Goal: Information Seeking & Learning: Learn about a topic

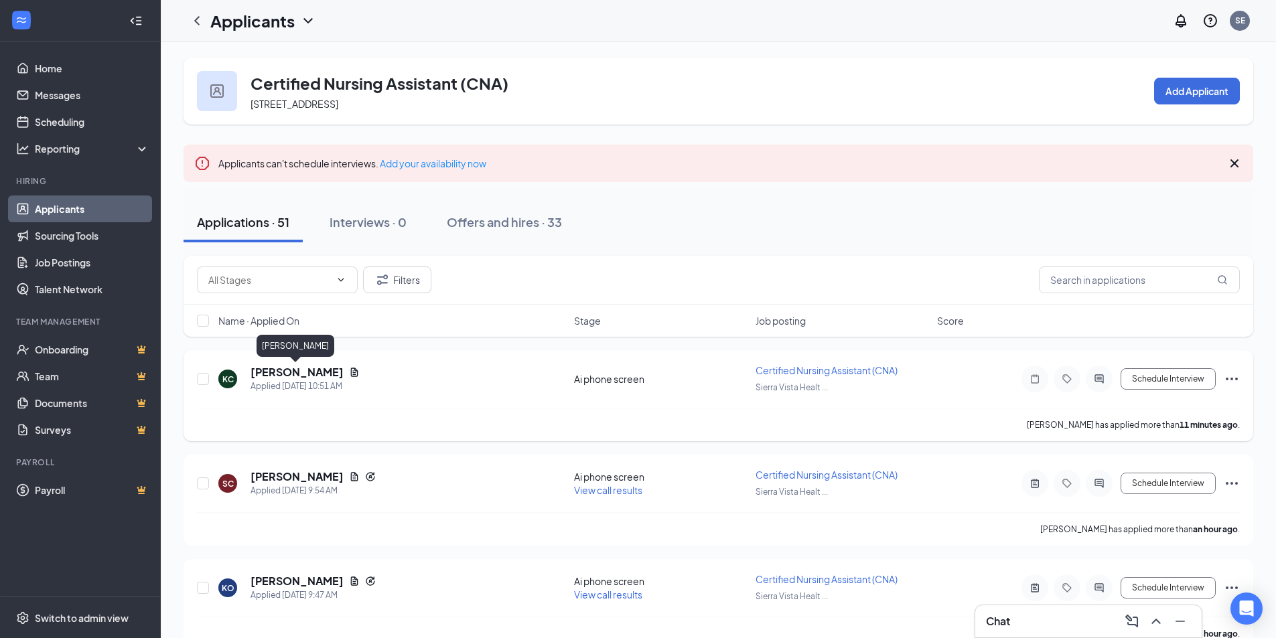
click at [290, 376] on h5 "[PERSON_NAME]" at bounding box center [296, 372] width 93 height 15
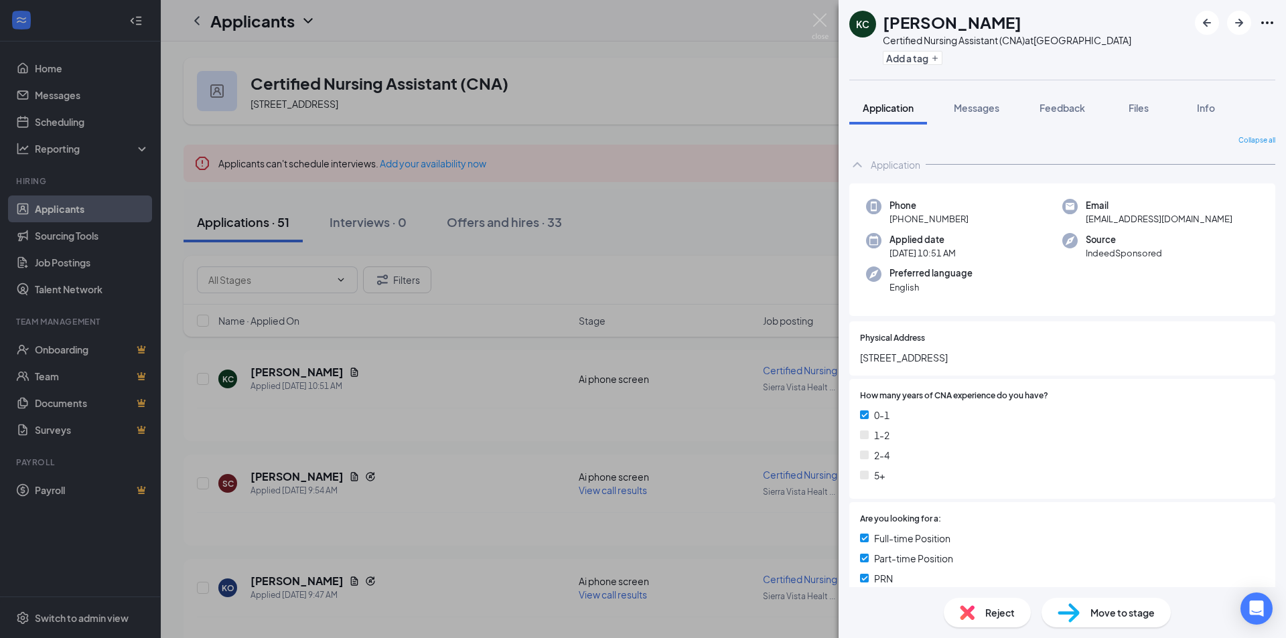
drag, startPoint x: 883, startPoint y: 20, endPoint x: 1004, endPoint y: 19, distance: 120.5
click at [1004, 19] on div "[PERSON_NAME]" at bounding box center [1007, 22] width 248 height 23
drag, startPoint x: 863, startPoint y: 358, endPoint x: 932, endPoint y: 354, distance: 69.1
click at [932, 354] on span "[STREET_ADDRESS]" at bounding box center [1062, 357] width 404 height 15
click at [823, 21] on img at bounding box center [820, 26] width 17 height 26
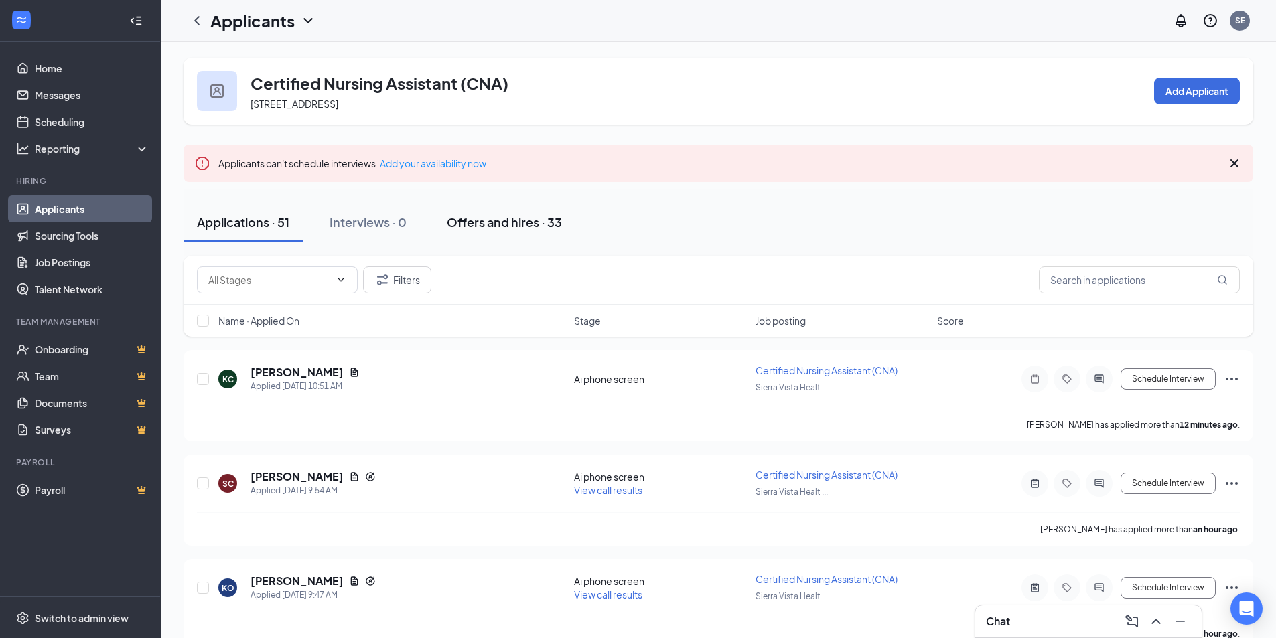
drag, startPoint x: 544, startPoint y: 226, endPoint x: 542, endPoint y: 234, distance: 7.5
click at [543, 226] on div "Offers and hires · 33" at bounding box center [504, 222] width 115 height 17
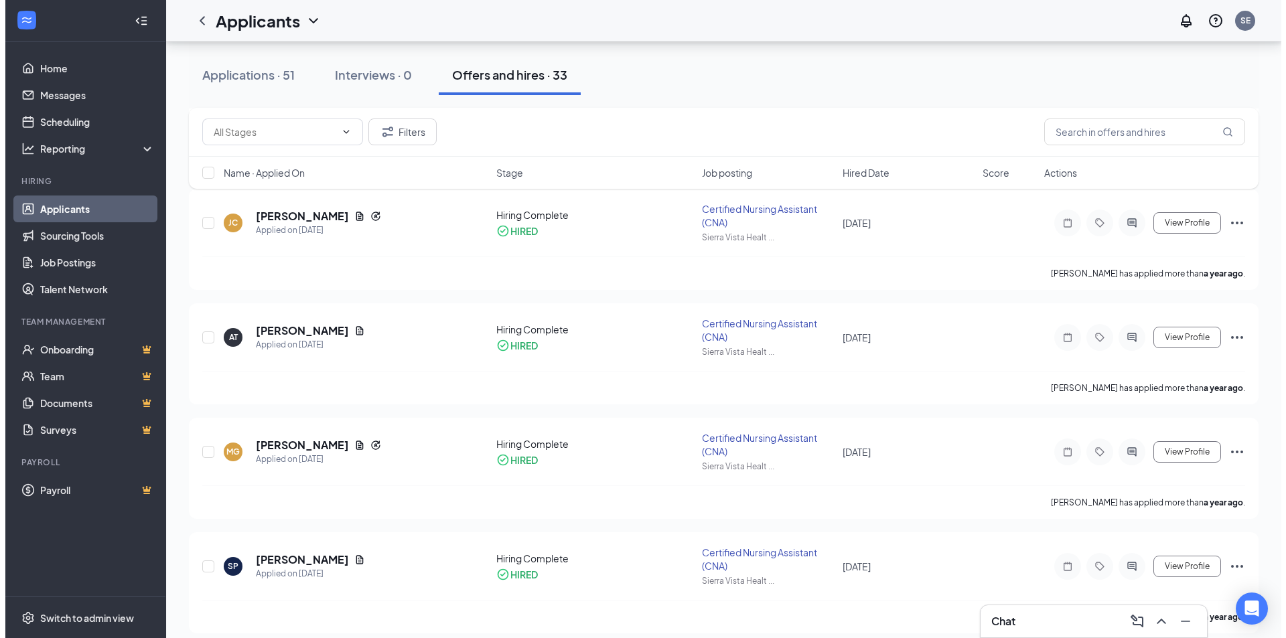
scroll to position [2396, 0]
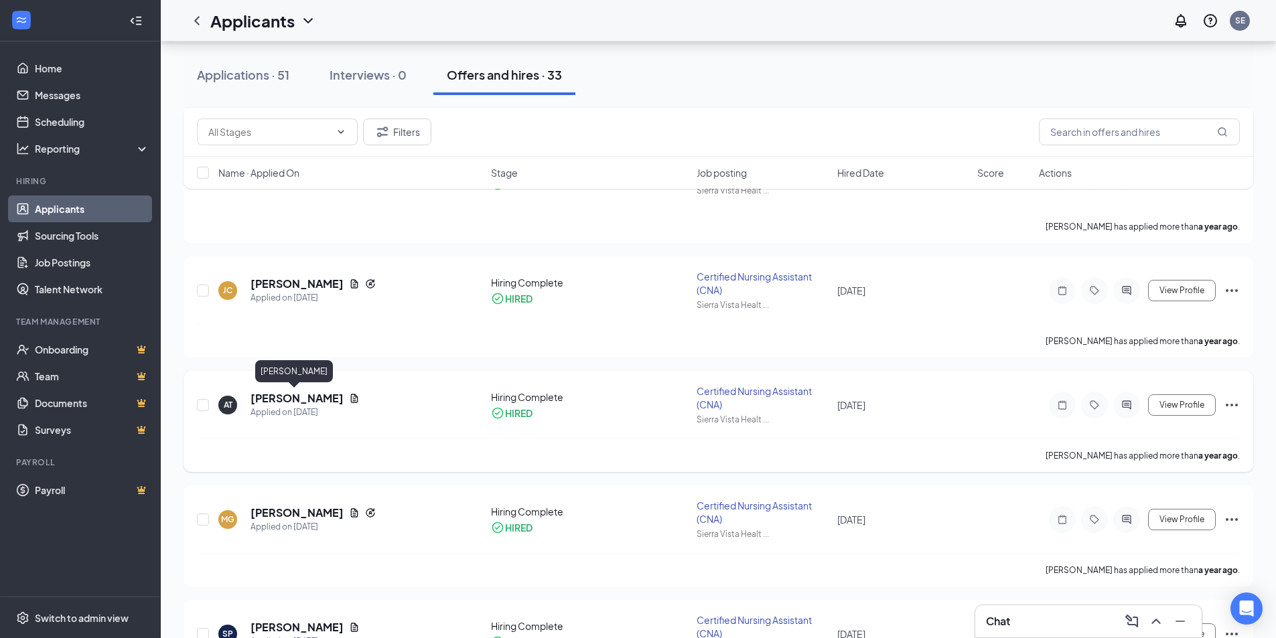
click at [270, 393] on h5 "[PERSON_NAME]" at bounding box center [296, 398] width 93 height 15
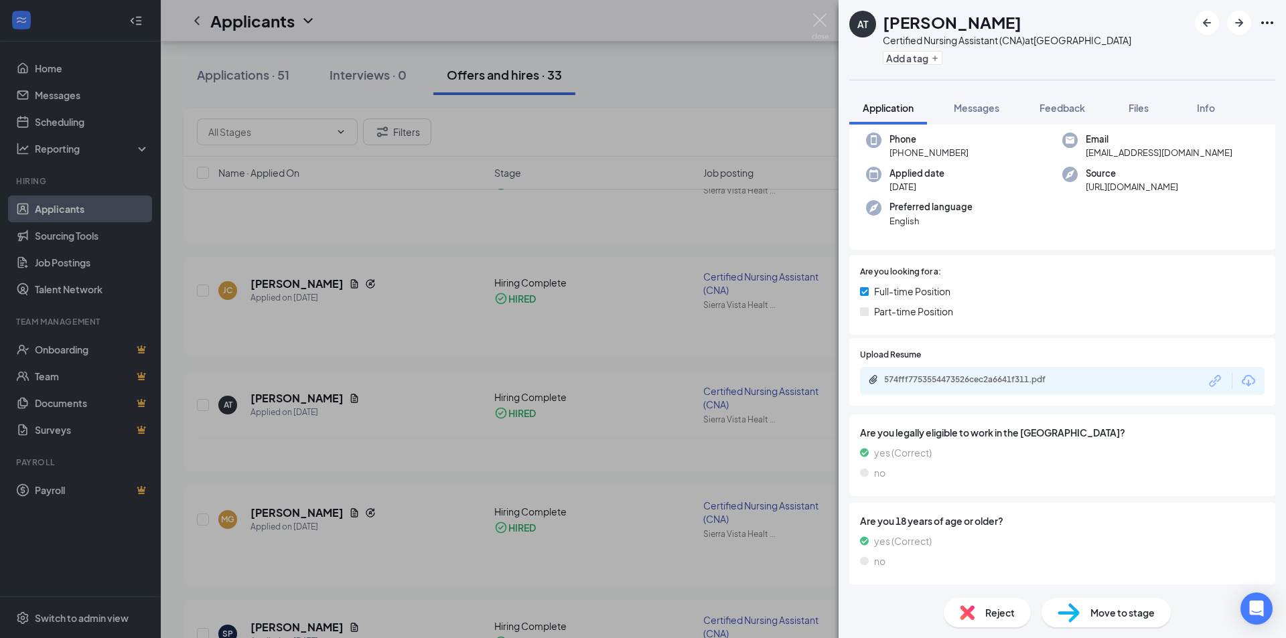
scroll to position [67, 0]
drag, startPoint x: 1274, startPoint y: 258, endPoint x: 1279, endPoint y: 372, distance: 113.9
click at [1279, 372] on div "Collapse all Application Phone [PHONE_NUMBER] Email [EMAIL_ADDRESS][DOMAIN_NAME…" at bounding box center [1061, 356] width 447 height 463
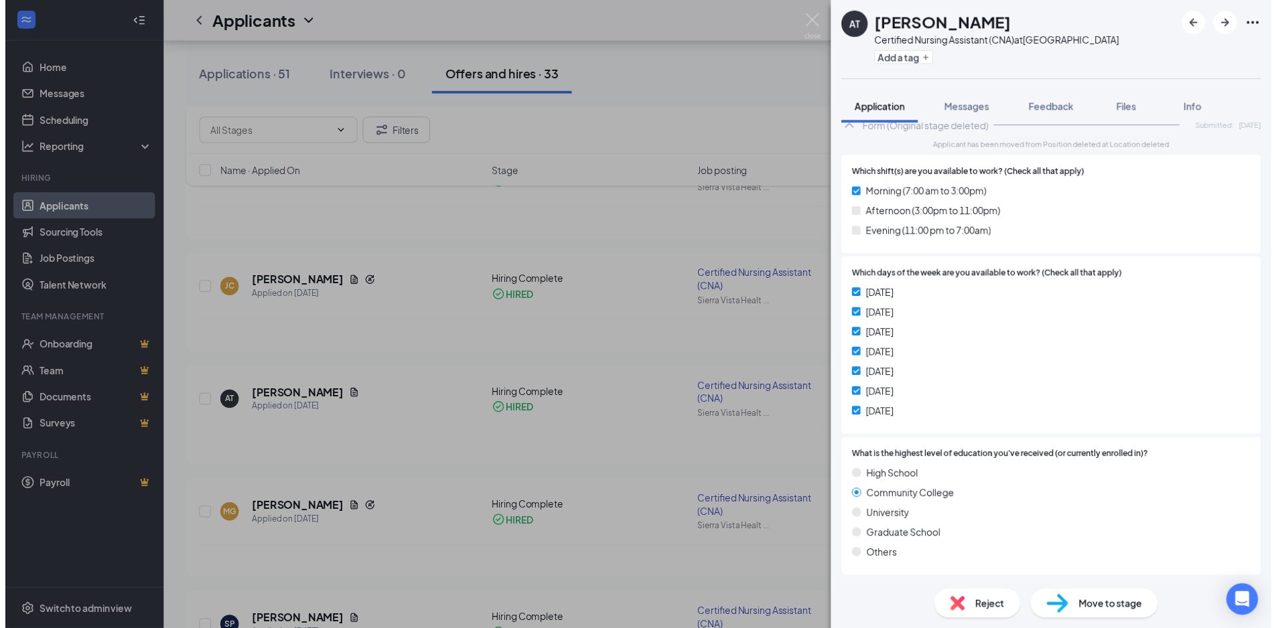
scroll to position [0, 0]
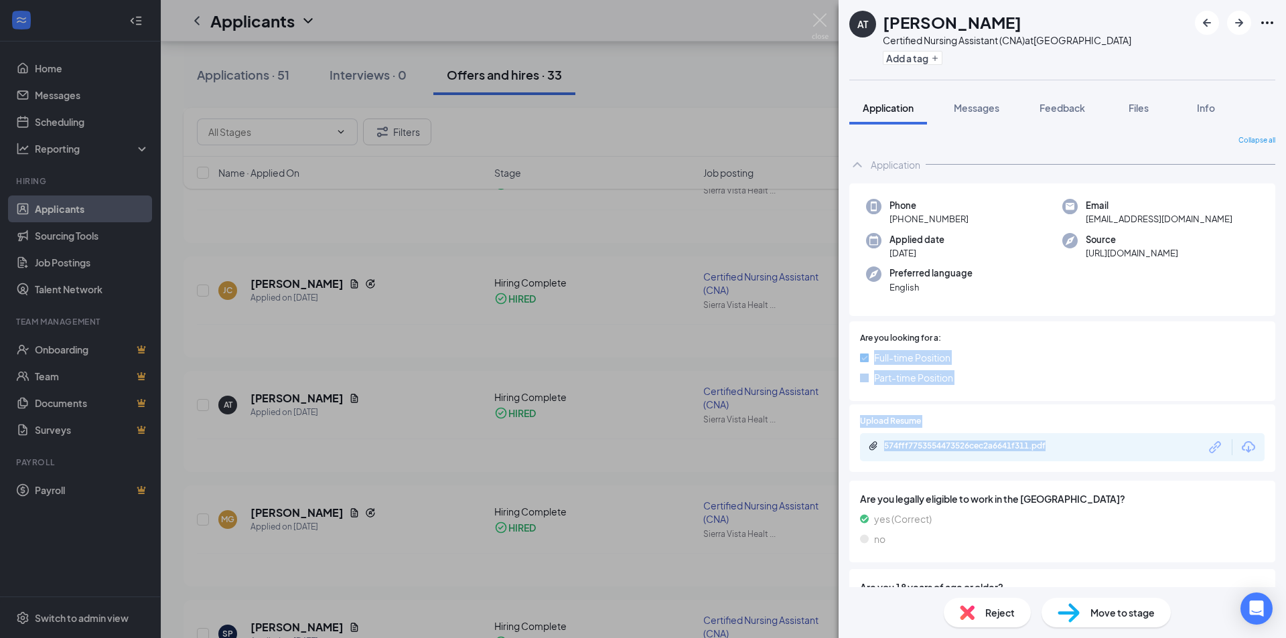
click at [1012, 355] on div "Full-time Position" at bounding box center [1062, 357] width 404 height 15
click at [1001, 449] on div "574fff7753554473526cec2a6641f311.pdf" at bounding box center [978, 446] width 188 height 11
click at [821, 18] on img at bounding box center [820, 26] width 17 height 26
